Goal: Transaction & Acquisition: Purchase product/service

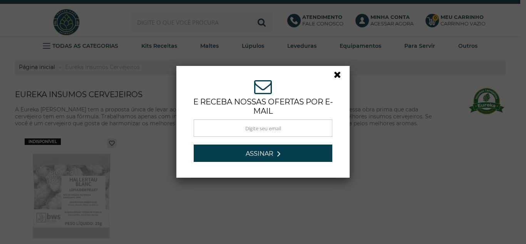
click at [334, 75] on link at bounding box center [341, 77] width 14 height 14
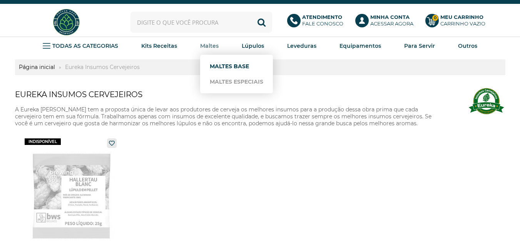
click at [221, 60] on link "Maltes Base" at bounding box center [237, 66] width 54 height 15
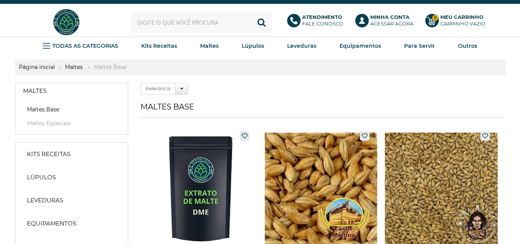
click at [37, 108] on link "Maltes Base" at bounding box center [71, 110] width 97 height 8
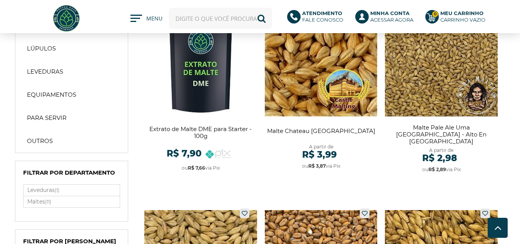
scroll to position [39, 0]
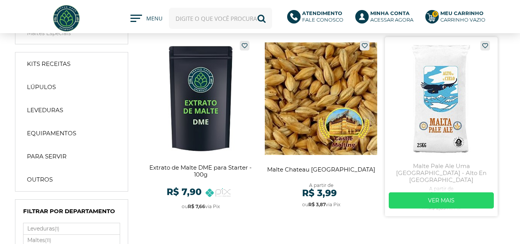
click at [431, 85] on link at bounding box center [441, 126] width 113 height 179
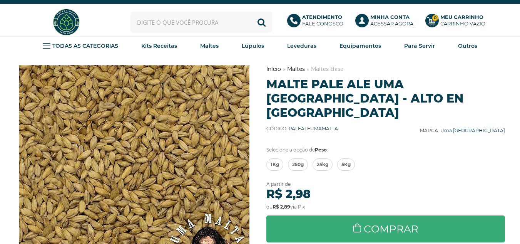
scroll to position [39, 0]
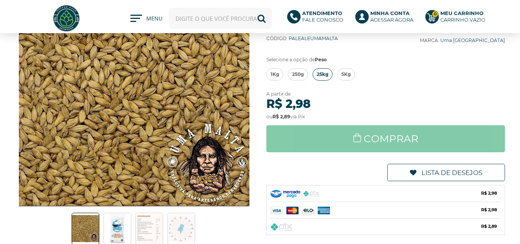
click at [321, 69] on span "25kg" at bounding box center [323, 75] width 12 height 12
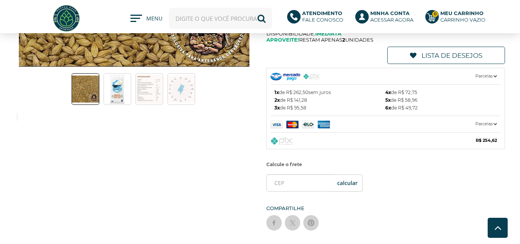
scroll to position [193, 0]
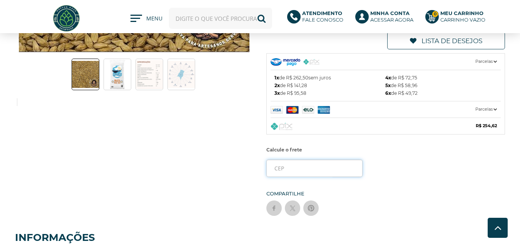
click at [309, 159] on input "tel" at bounding box center [315, 167] width 96 height 17
type input "48007-298"
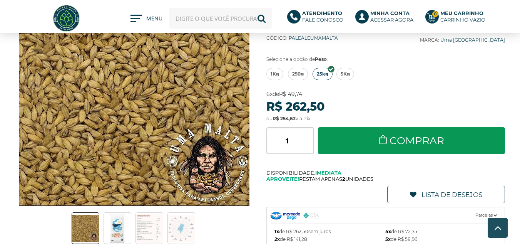
scroll to position [39, 0]
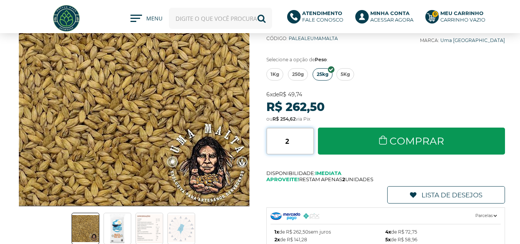
click at [310, 127] on input "2" at bounding box center [291, 140] width 48 height 27
click at [310, 127] on input "3" at bounding box center [291, 140] width 48 height 27
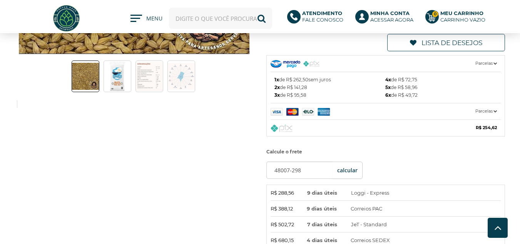
scroll to position [193, 0]
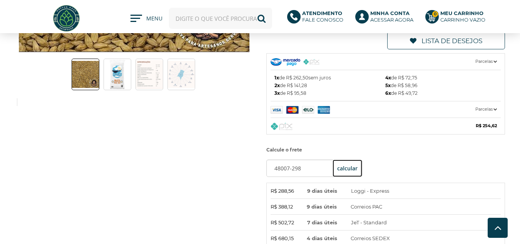
click at [346, 159] on button "OK" at bounding box center [348, 167] width 30 height 17
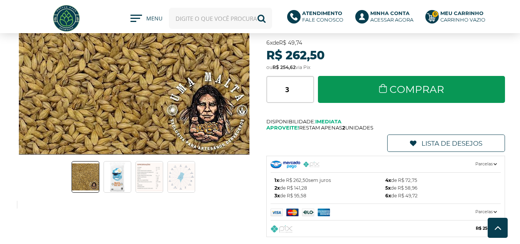
scroll to position [77, 0]
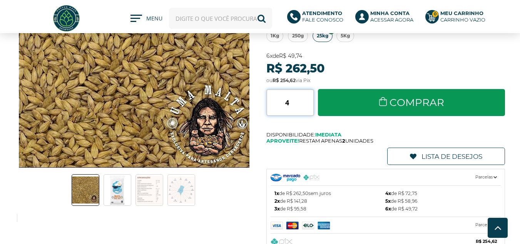
type input "4"
click at [309, 89] on input "4" at bounding box center [291, 102] width 48 height 27
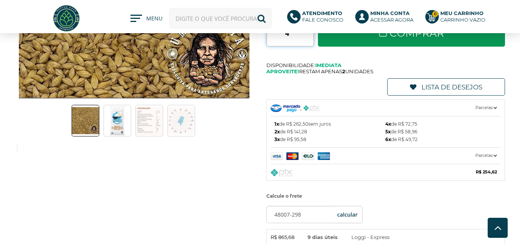
scroll to position [154, 0]
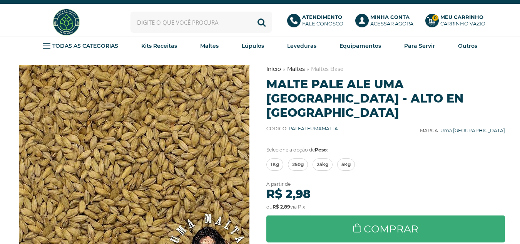
scroll to position [39, 0]
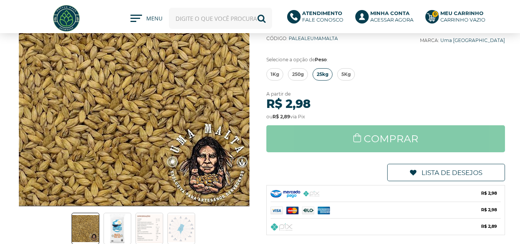
click at [322, 69] on span "25kg" at bounding box center [323, 75] width 12 height 12
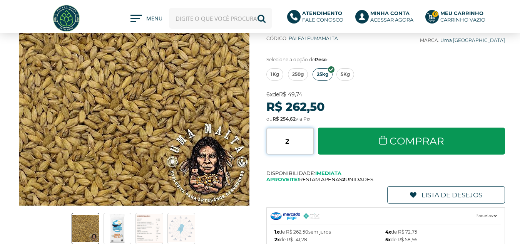
click at [308, 127] on input "2" at bounding box center [291, 140] width 48 height 27
click at [308, 127] on input "3" at bounding box center [291, 140] width 48 height 27
type input "4"
click at [308, 127] on input "4" at bounding box center [291, 140] width 48 height 27
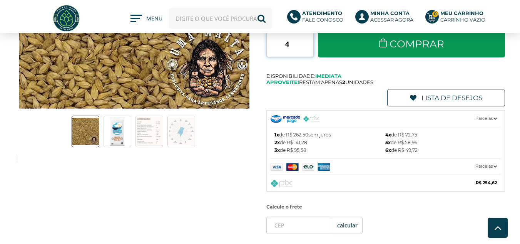
scroll to position [154, 0]
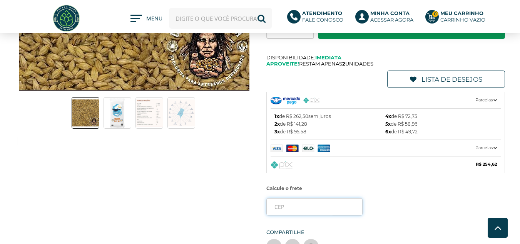
click at [311, 198] on input "tel" at bounding box center [315, 206] width 96 height 17
type input "48007-298"
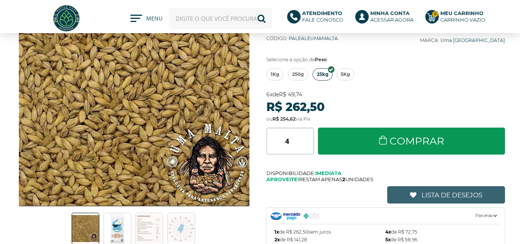
scroll to position [0, 0]
